Goal: Entertainment & Leisure: Consume media (video, audio)

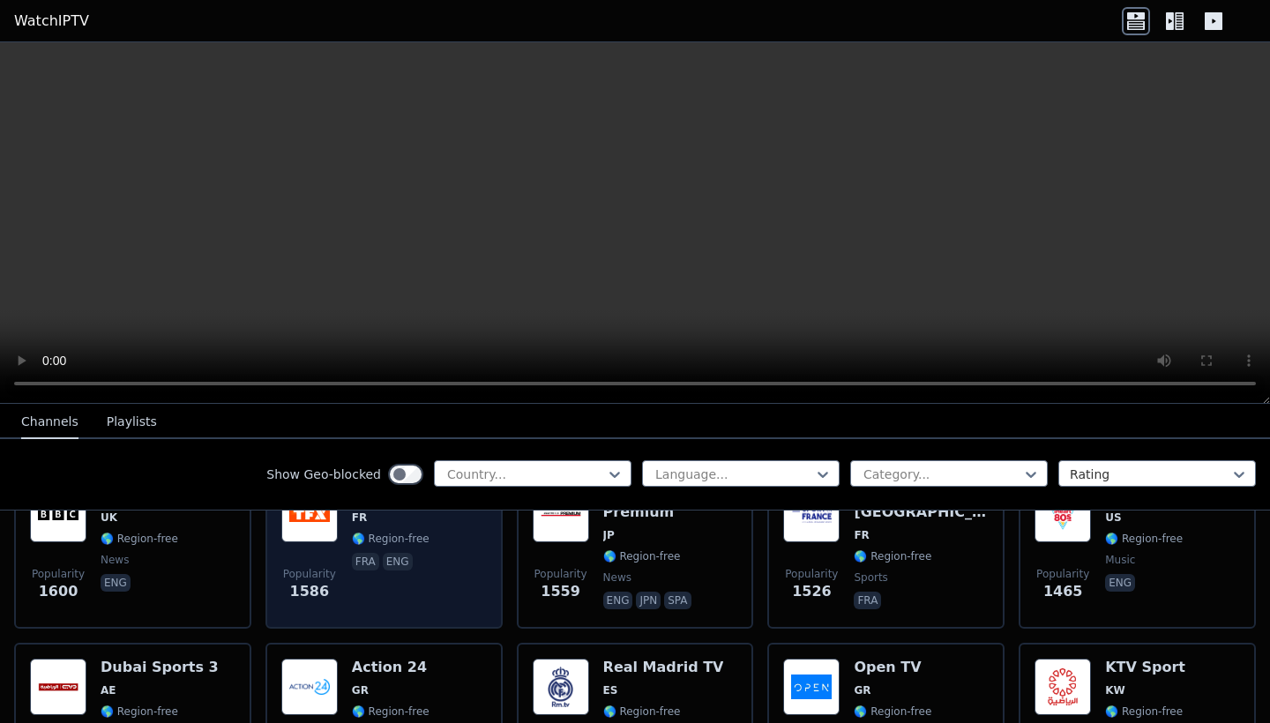
scroll to position [1322, 0]
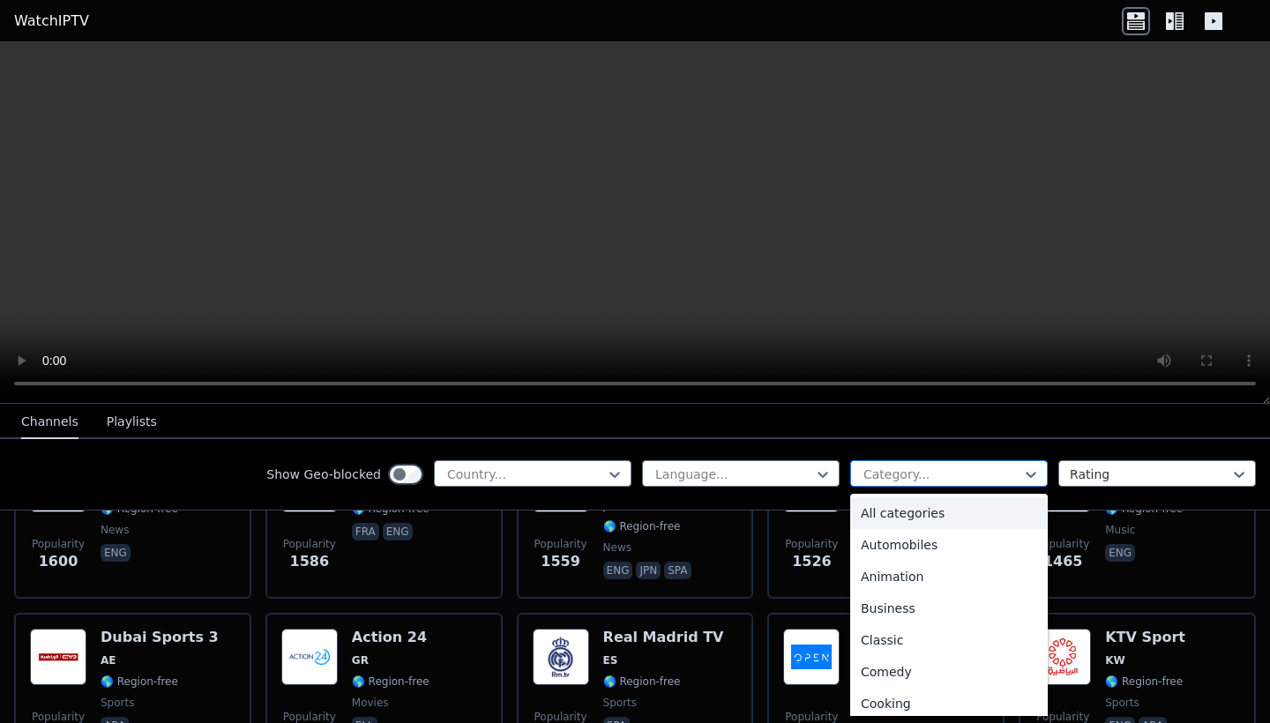
click at [935, 473] on div at bounding box center [942, 475] width 160 height 18
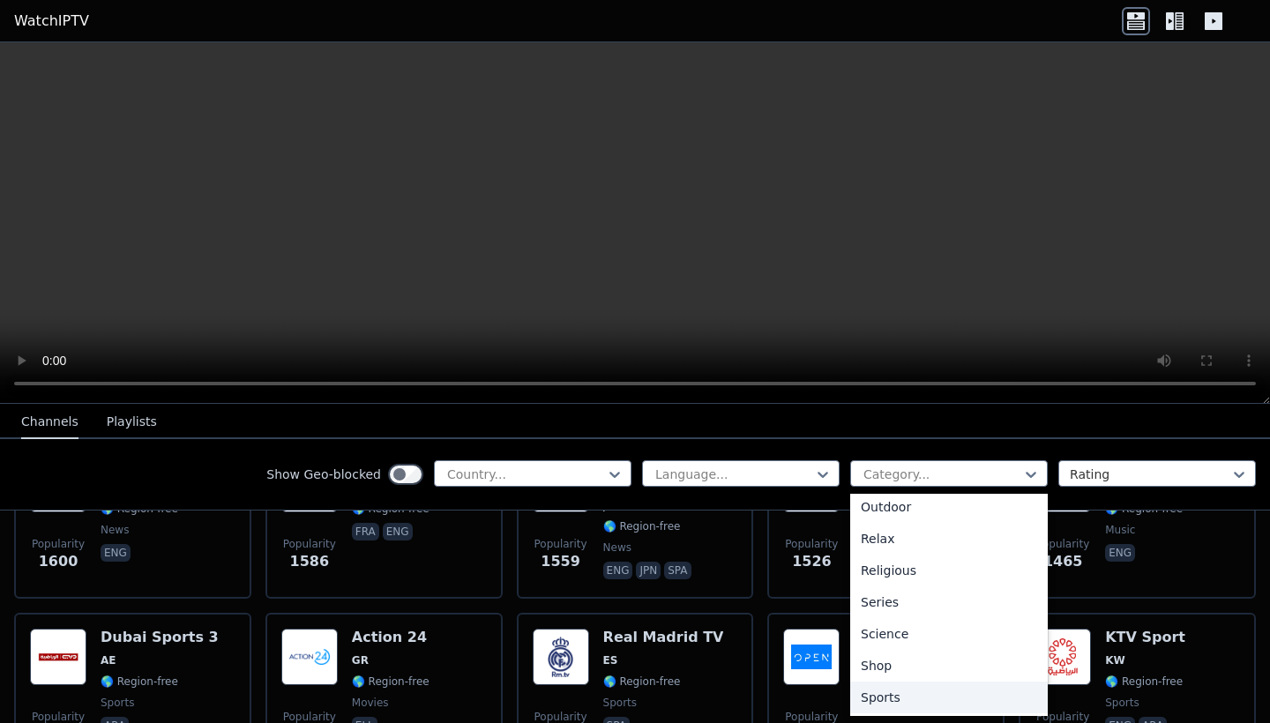
click at [914, 693] on div "Sports" at bounding box center [949, 698] width 198 height 32
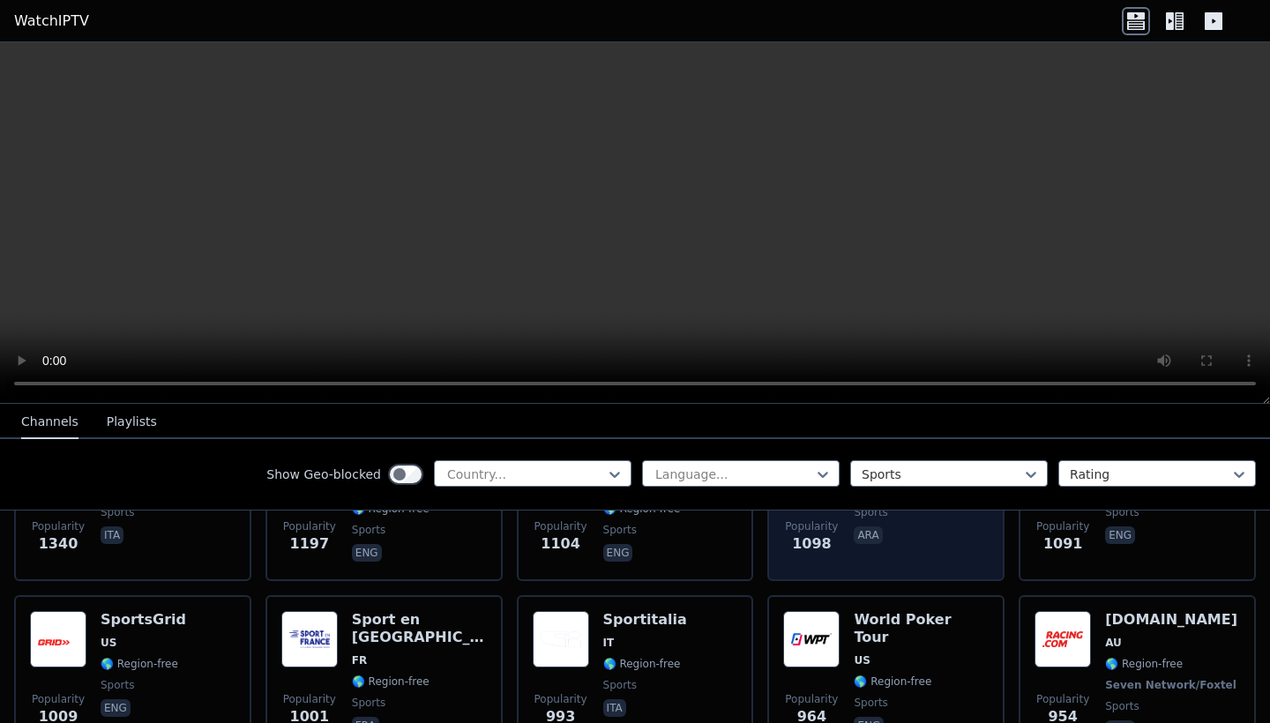
scroll to position [645, 0]
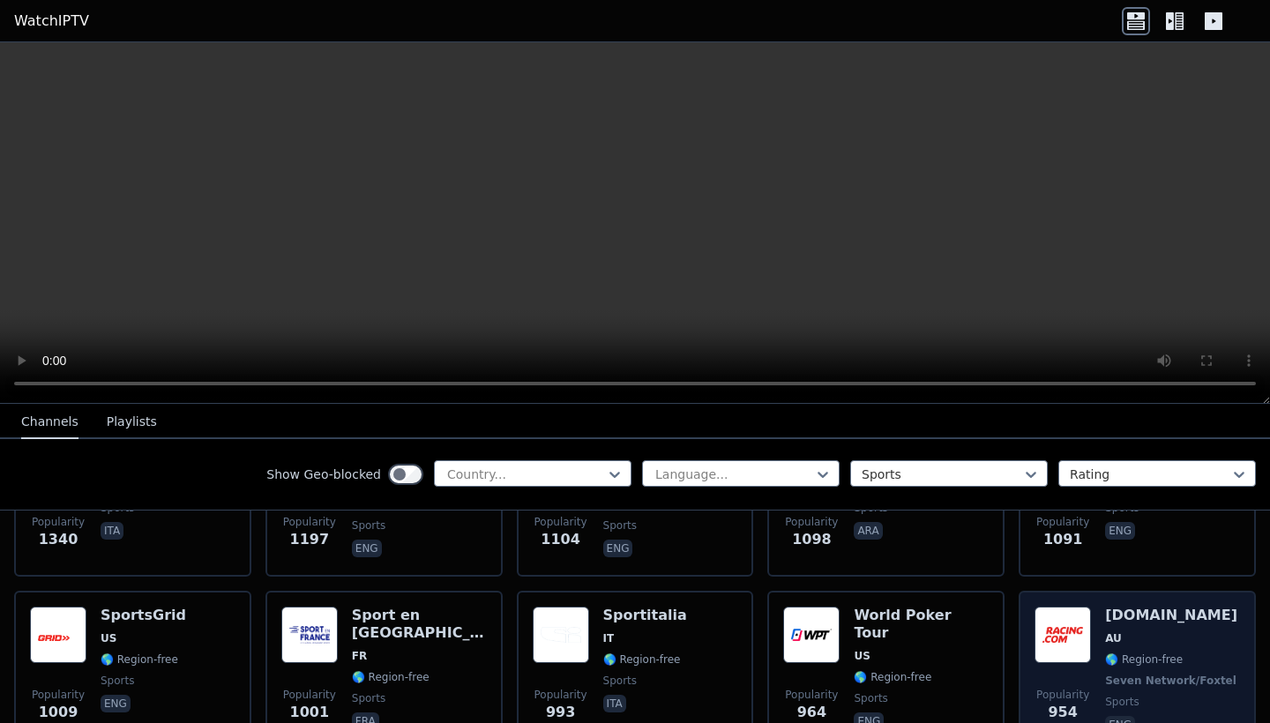
click at [1101, 634] on div "Popularity 954 [DOMAIN_NAME] AU 🌎 Region-free Seven Network/Foxtel sports eng" at bounding box center [1136, 672] width 205 height 131
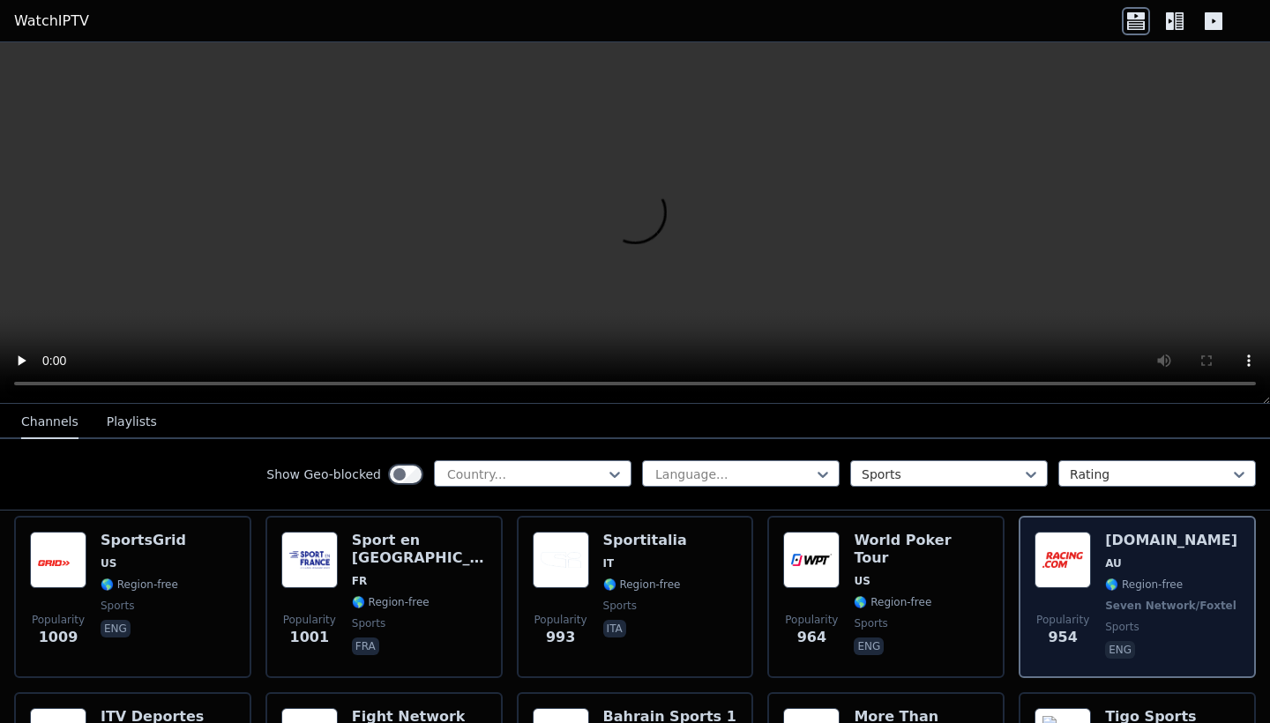
scroll to position [724, 0]
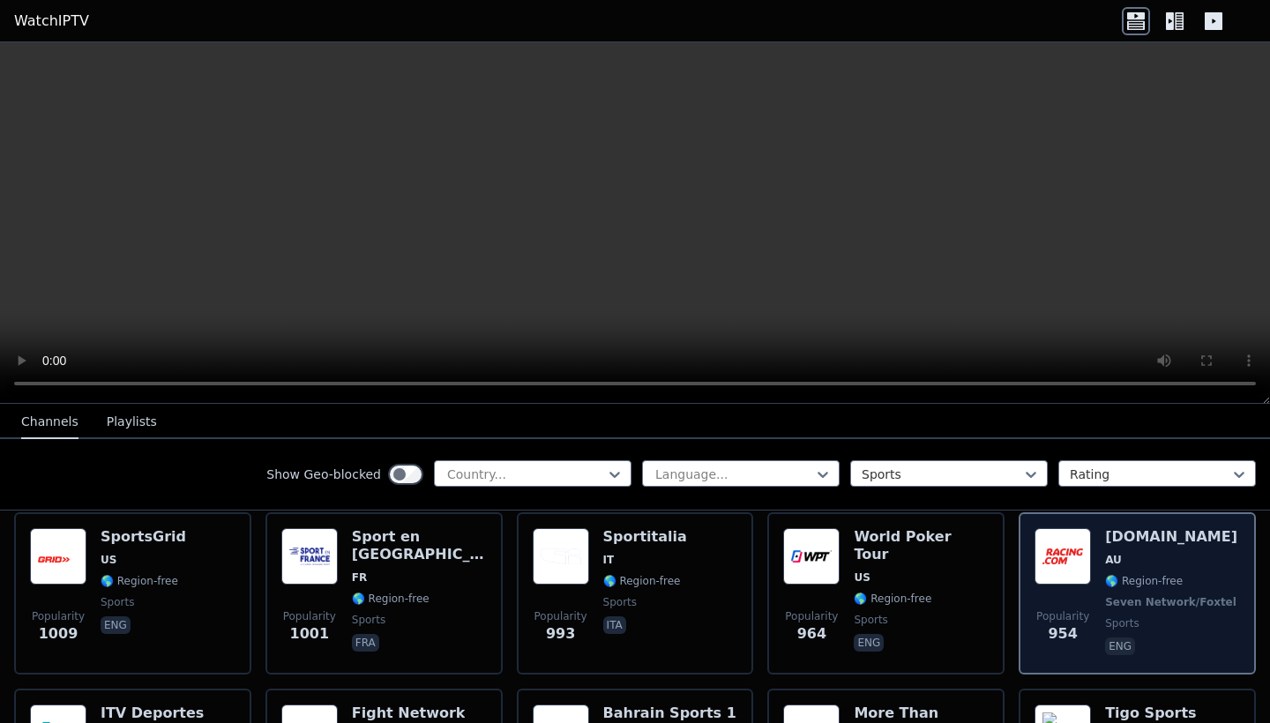
click at [1134, 623] on span "sports" at bounding box center [1122, 623] width 34 height 14
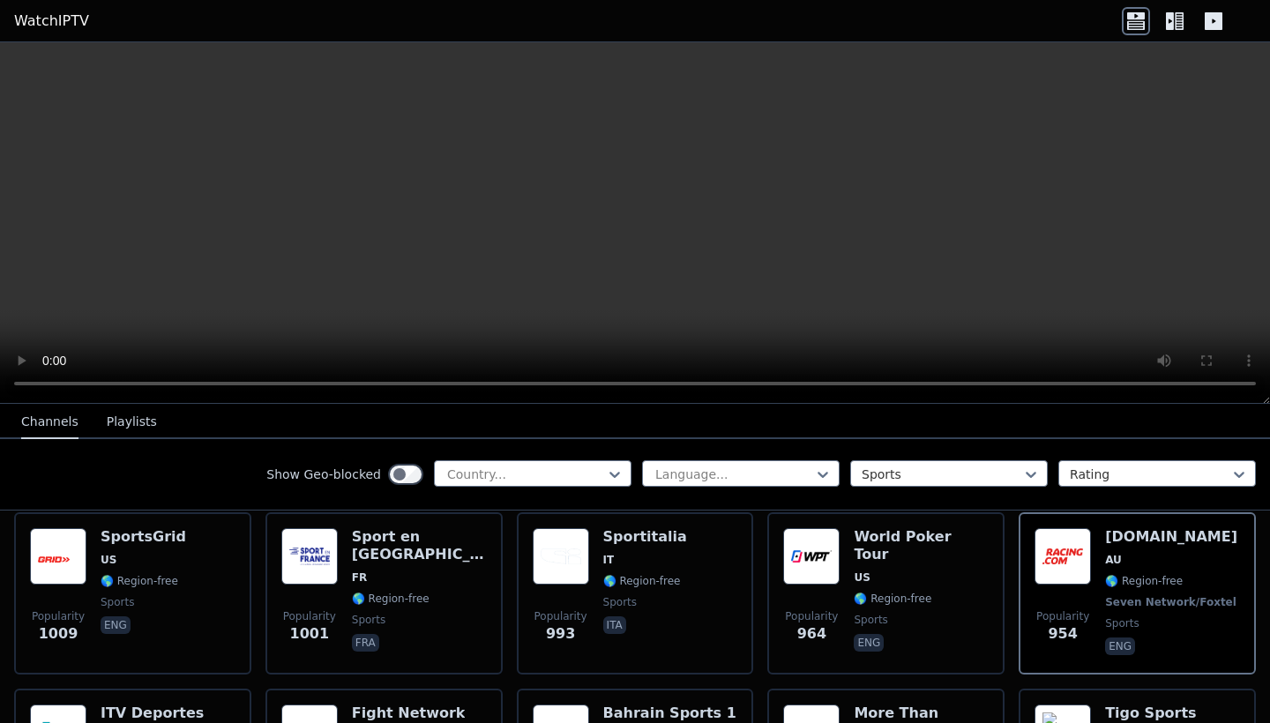
click at [627, 211] on video at bounding box center [635, 223] width 1270 height 362
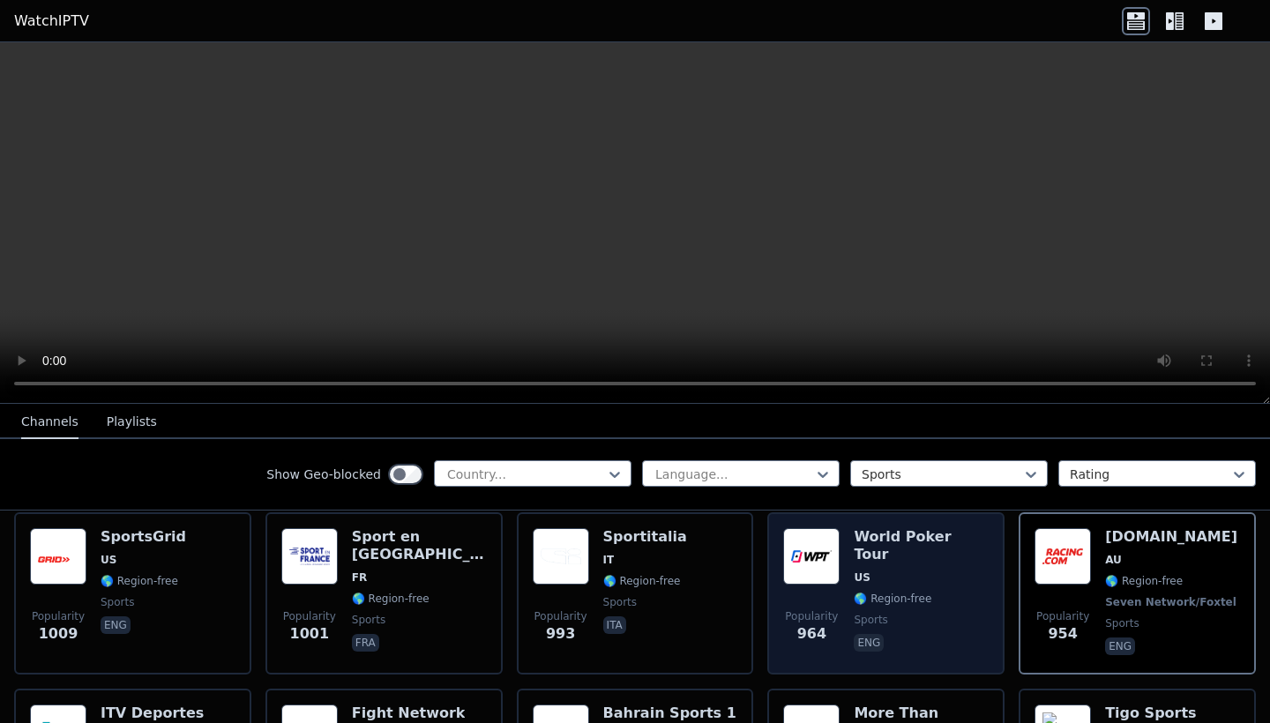
click at [879, 613] on span "sports" at bounding box center [871, 620] width 34 height 14
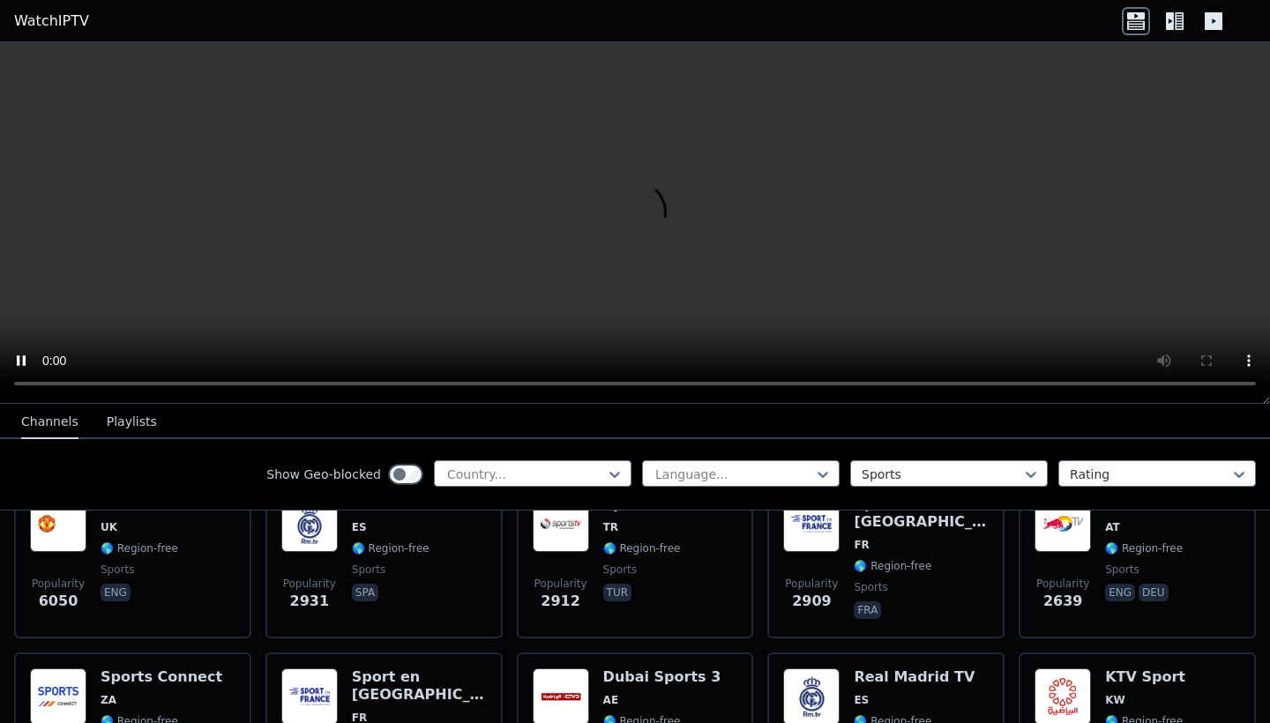
scroll to position [244, 0]
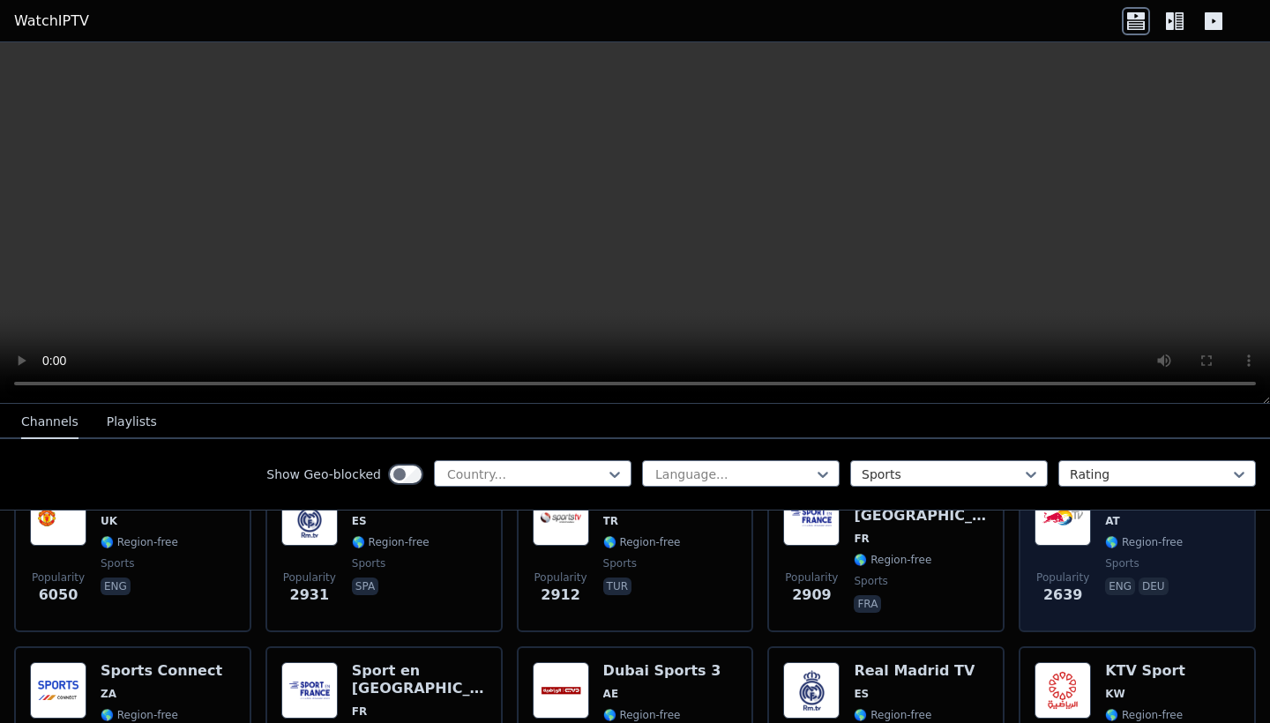
click at [1124, 546] on span "🌎 Region-free" at bounding box center [1144, 542] width 78 height 14
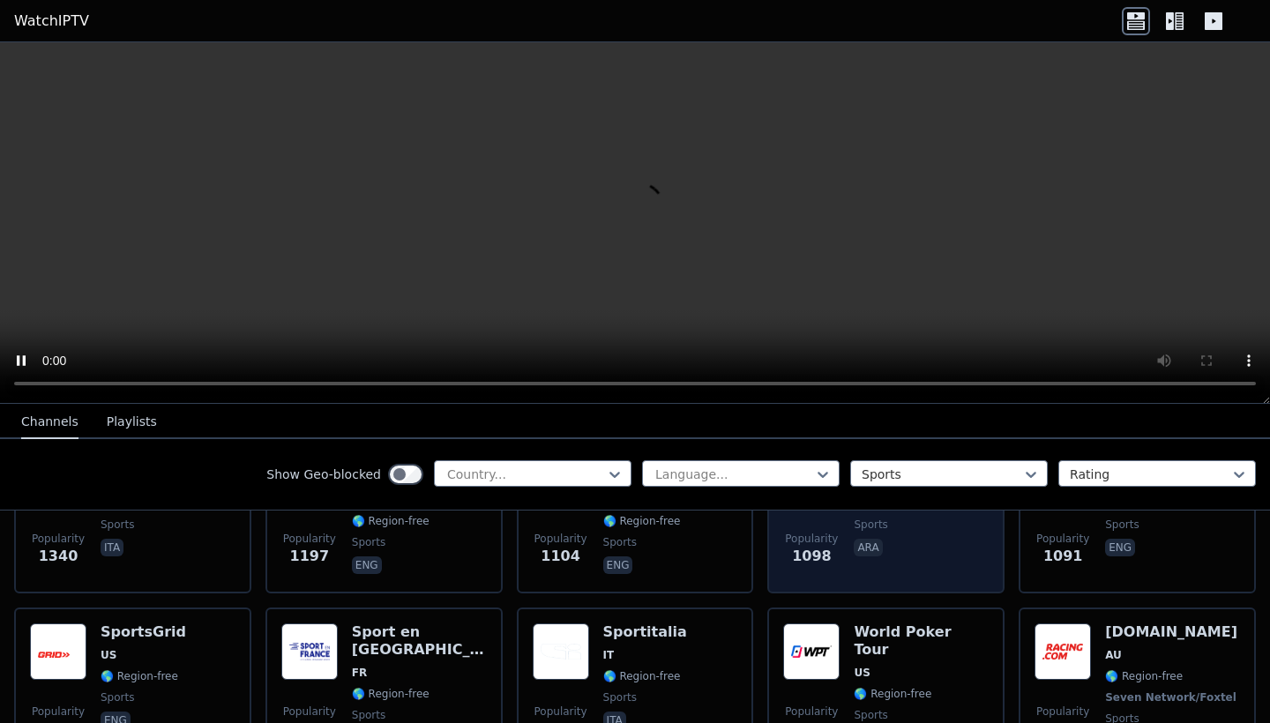
scroll to position [630, 0]
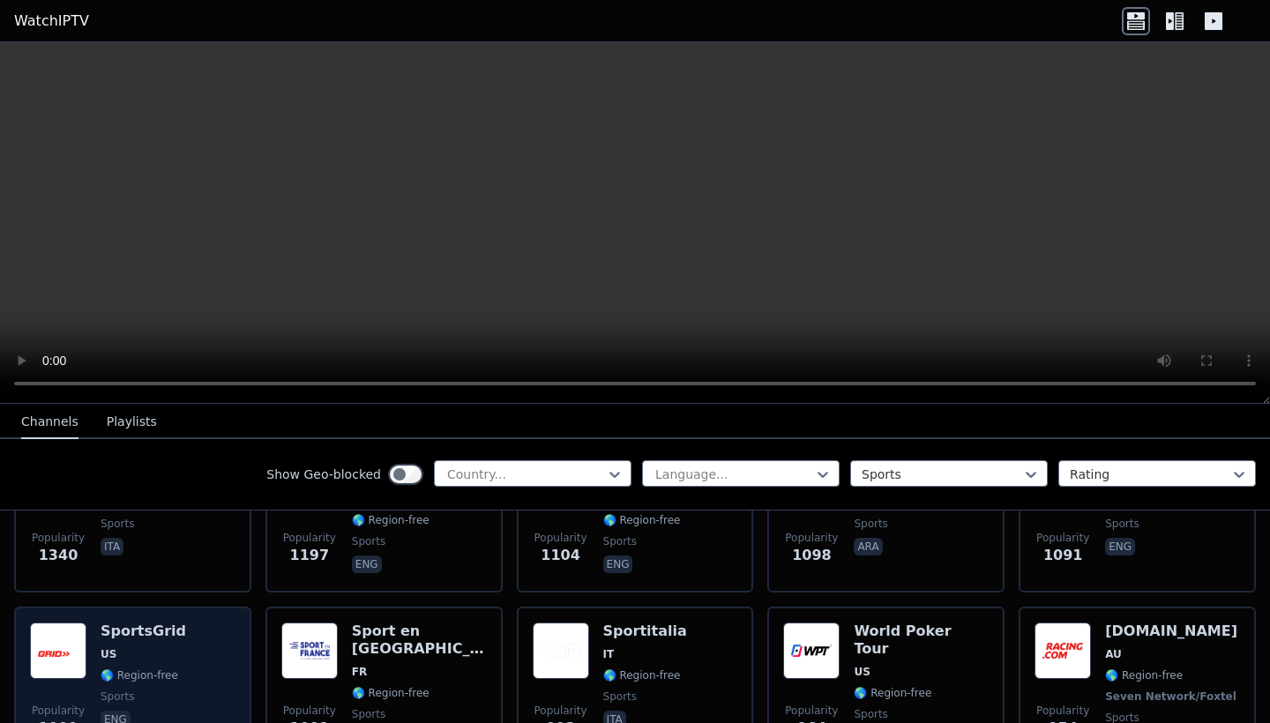
click at [197, 644] on div "Popularity 1009 SportsGrid US 🌎 Region-free sports eng" at bounding box center [132, 688] width 205 height 131
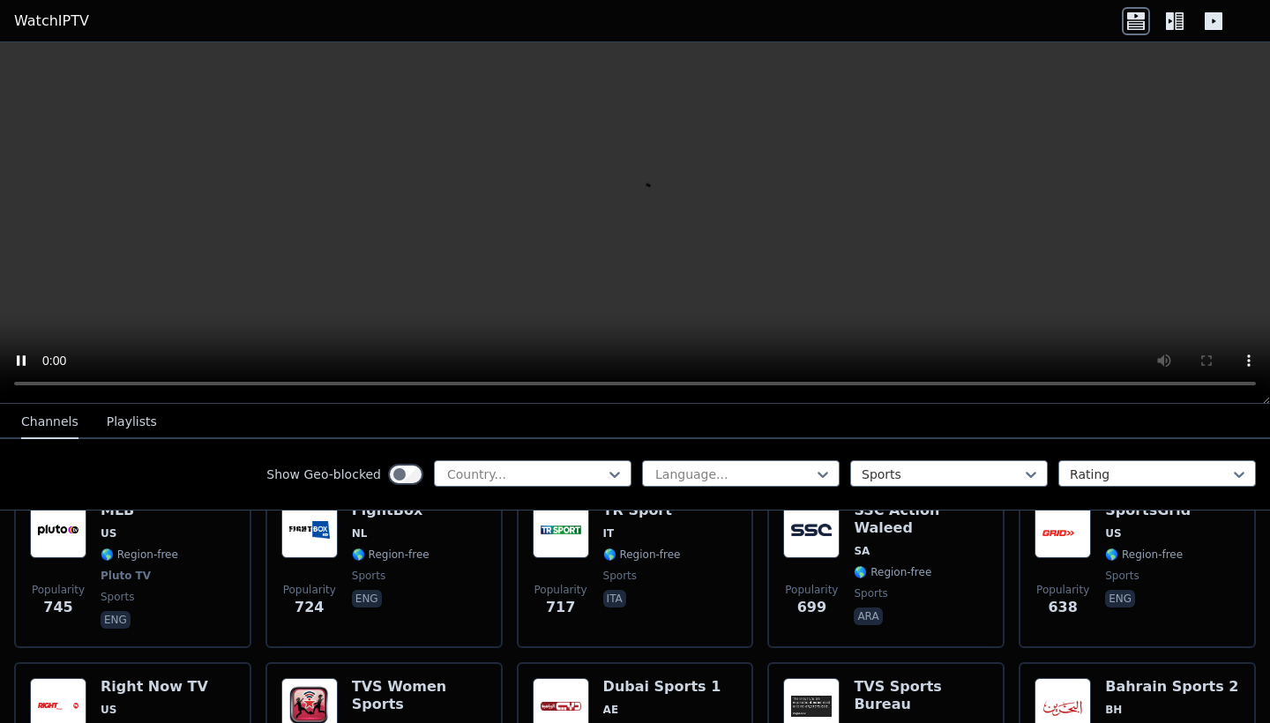
scroll to position [1101, 0]
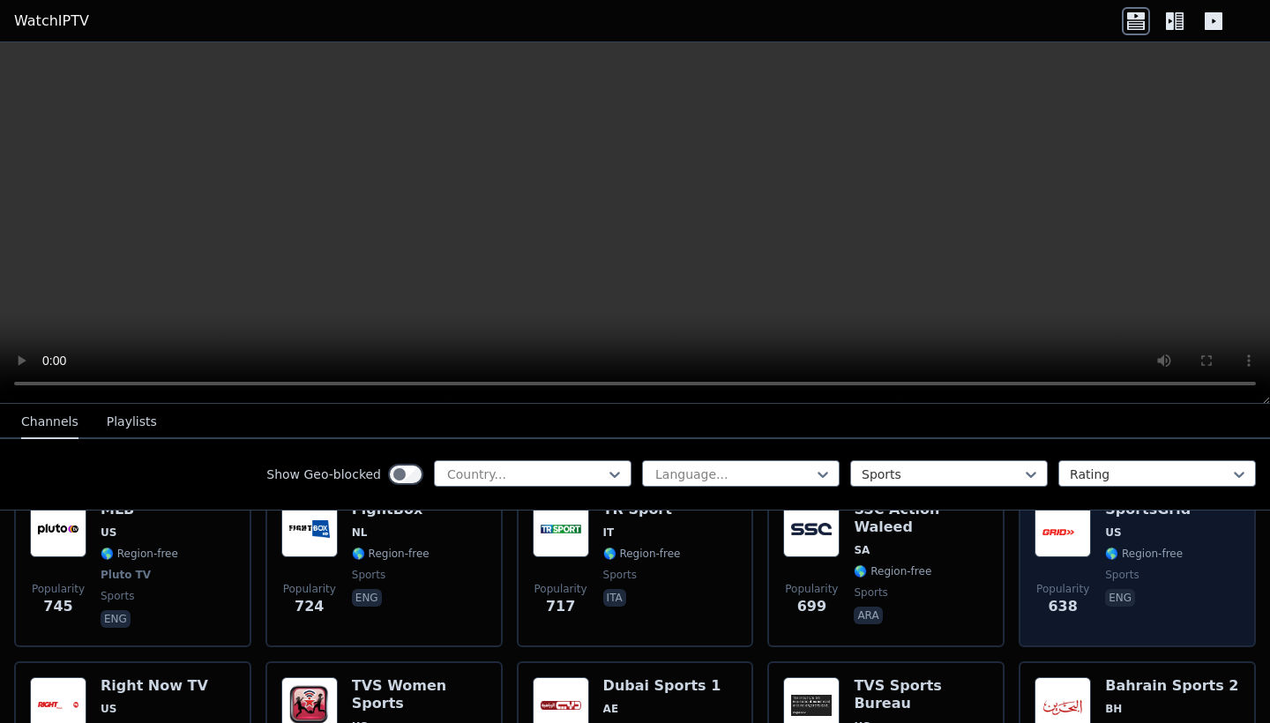
click at [1151, 586] on div "SportsGrid US 🌎 Region-free sports eng" at bounding box center [1148, 566] width 86 height 131
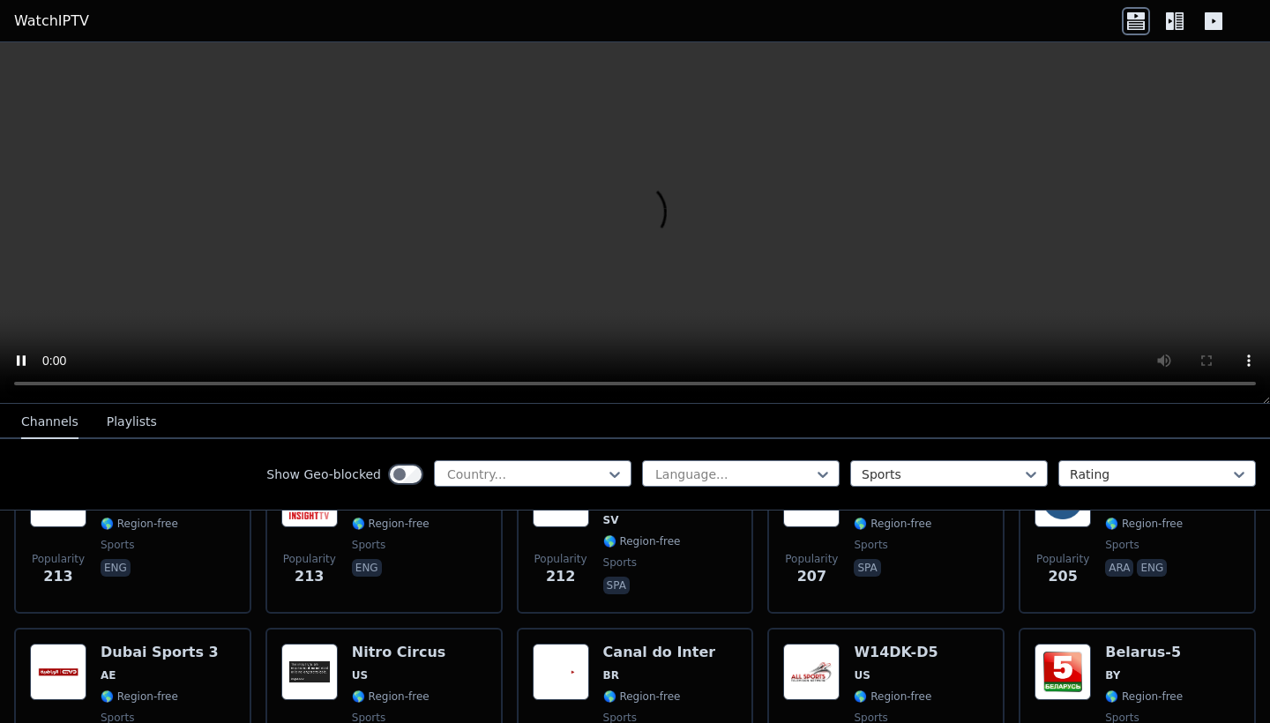
scroll to position [2013, 0]
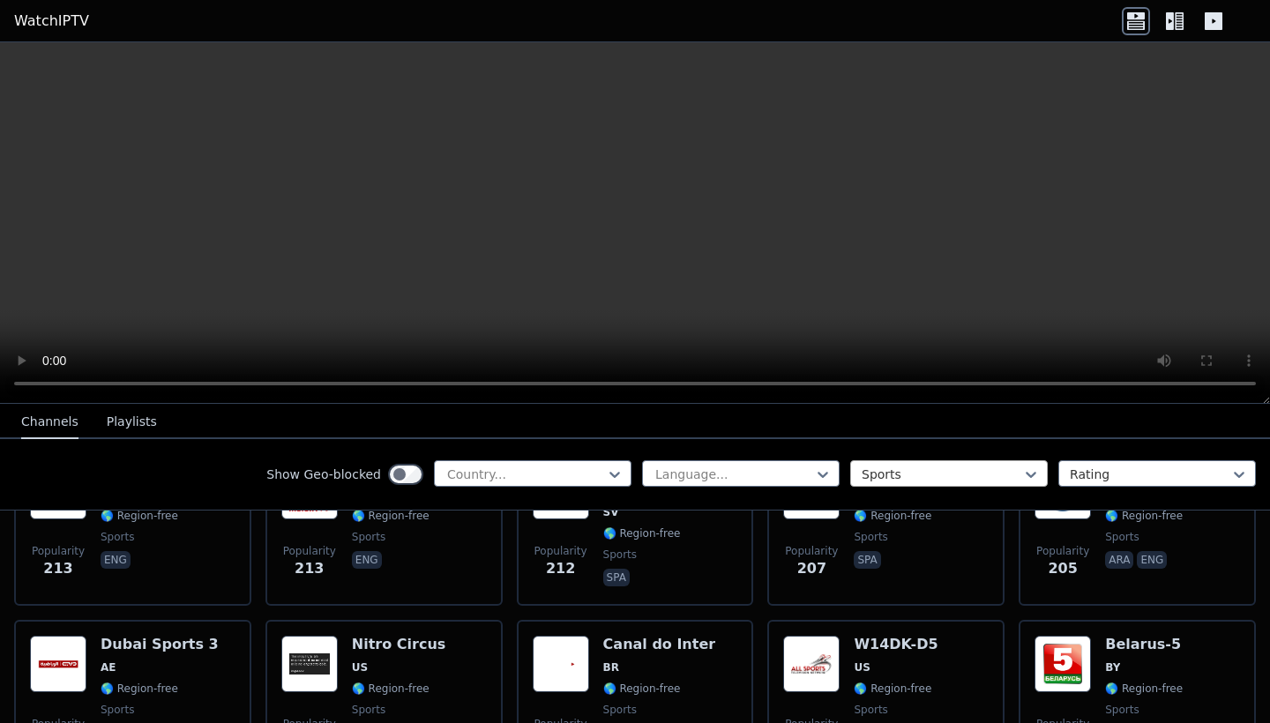
click at [944, 466] on div at bounding box center [942, 475] width 160 height 18
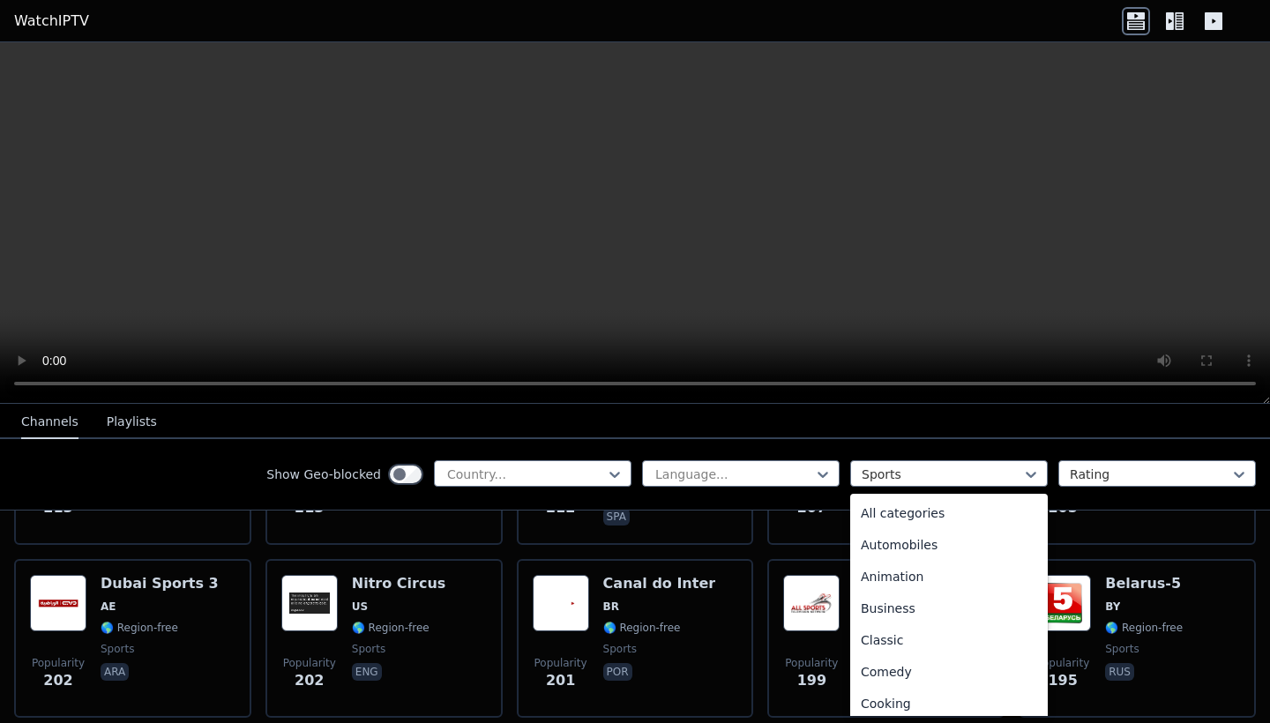
scroll to position [0, 0]
click at [1072, 271] on video at bounding box center [635, 223] width 1270 height 362
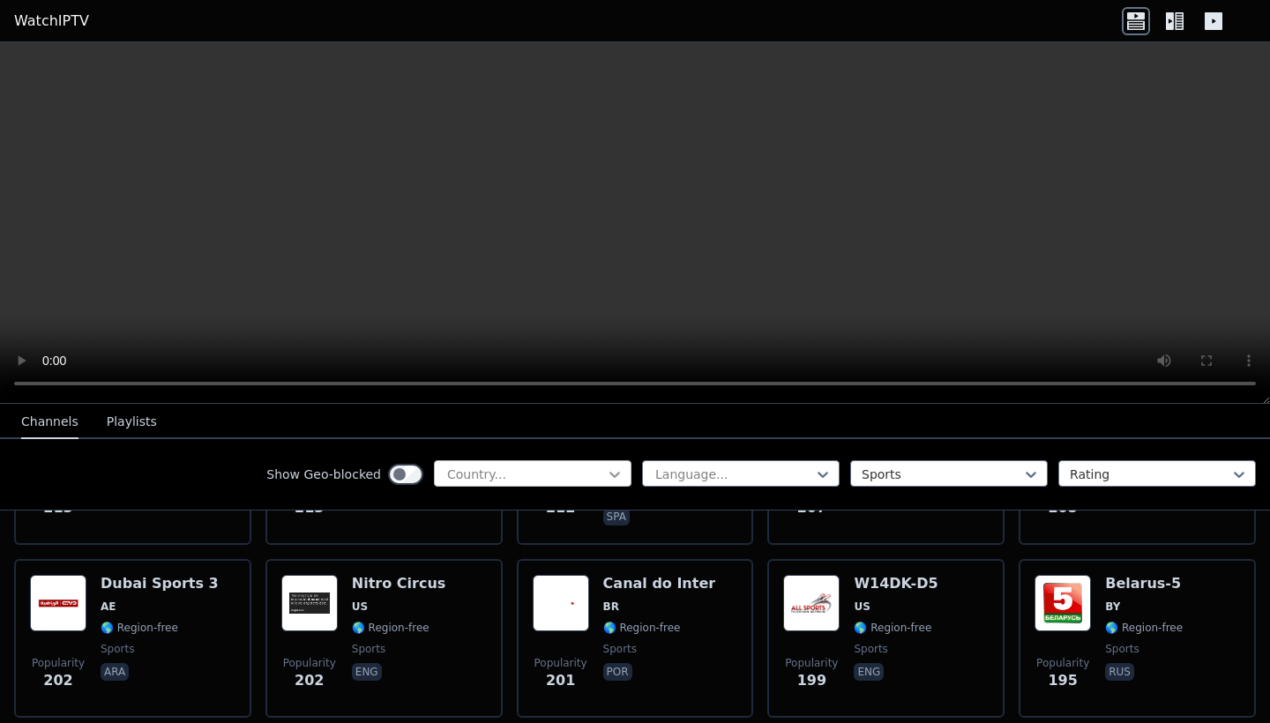
click at [614, 471] on icon at bounding box center [615, 475] width 18 height 18
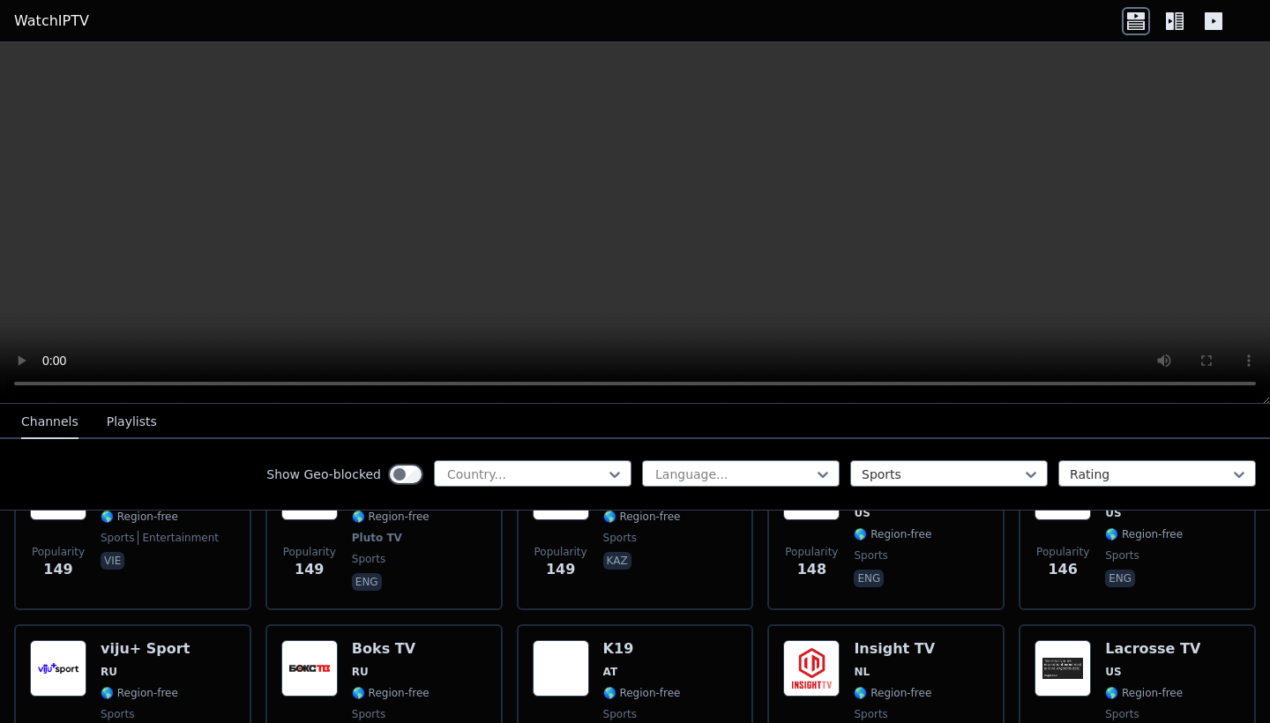
scroll to position [2891, 0]
